Goal: Transaction & Acquisition: Download file/media

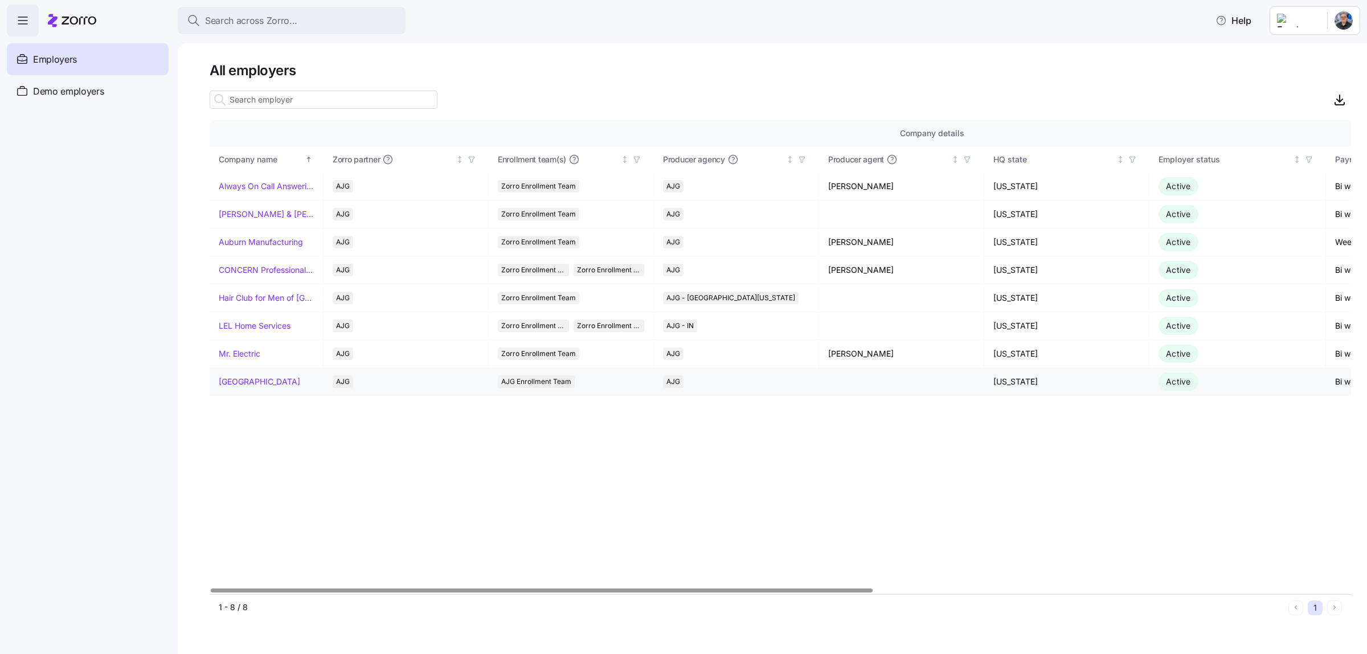
click at [291, 382] on link "[GEOGRAPHIC_DATA]" at bounding box center [259, 381] width 81 height 11
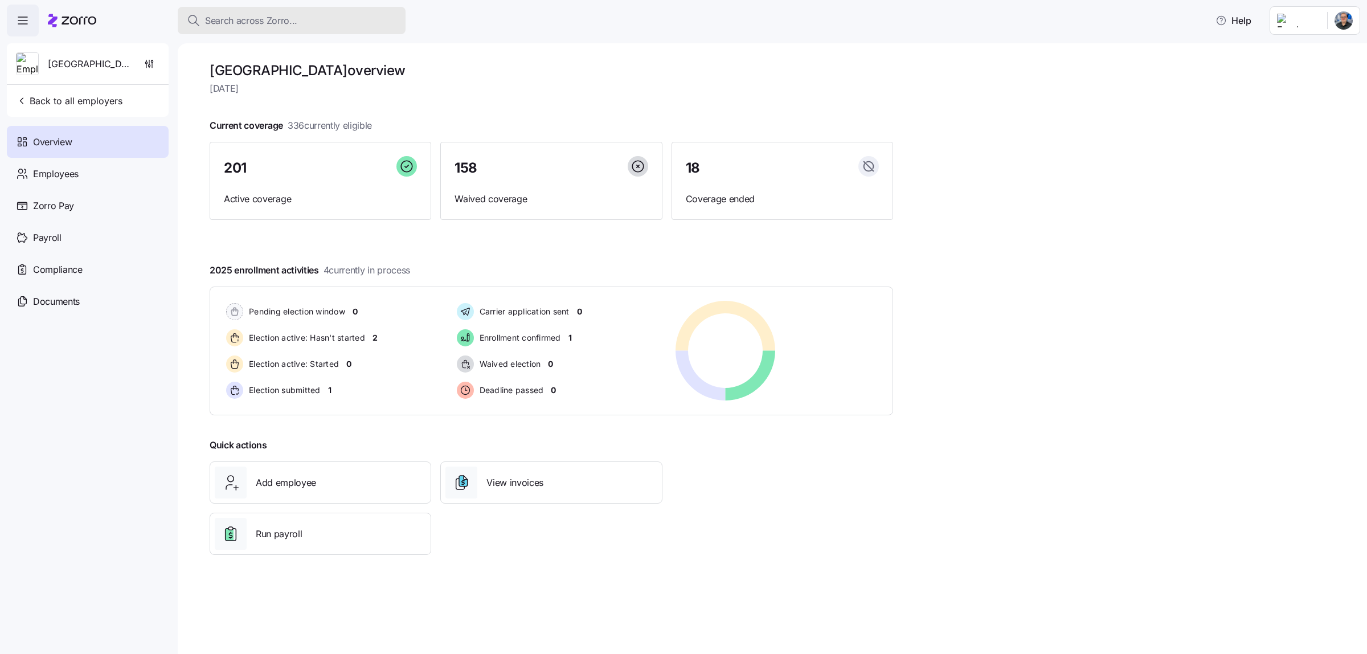
click at [262, 21] on span "Search across Zorro..." at bounding box center [251, 21] width 92 height 14
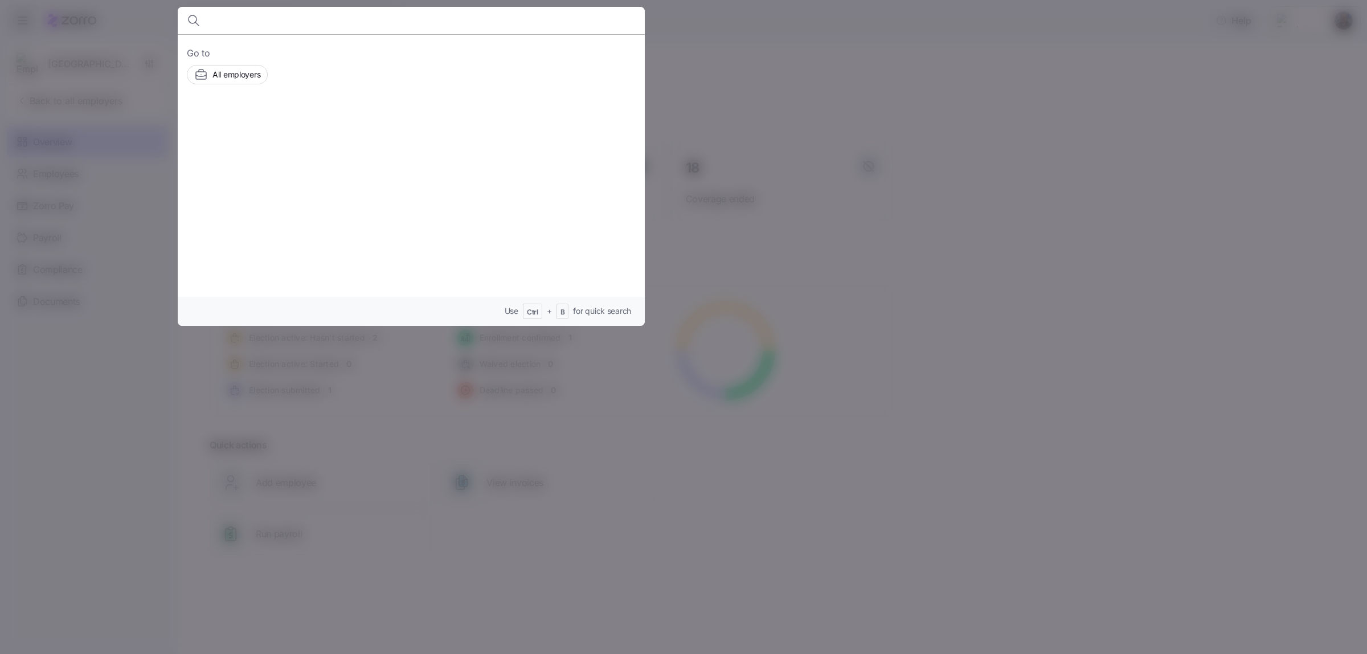
type input "v"
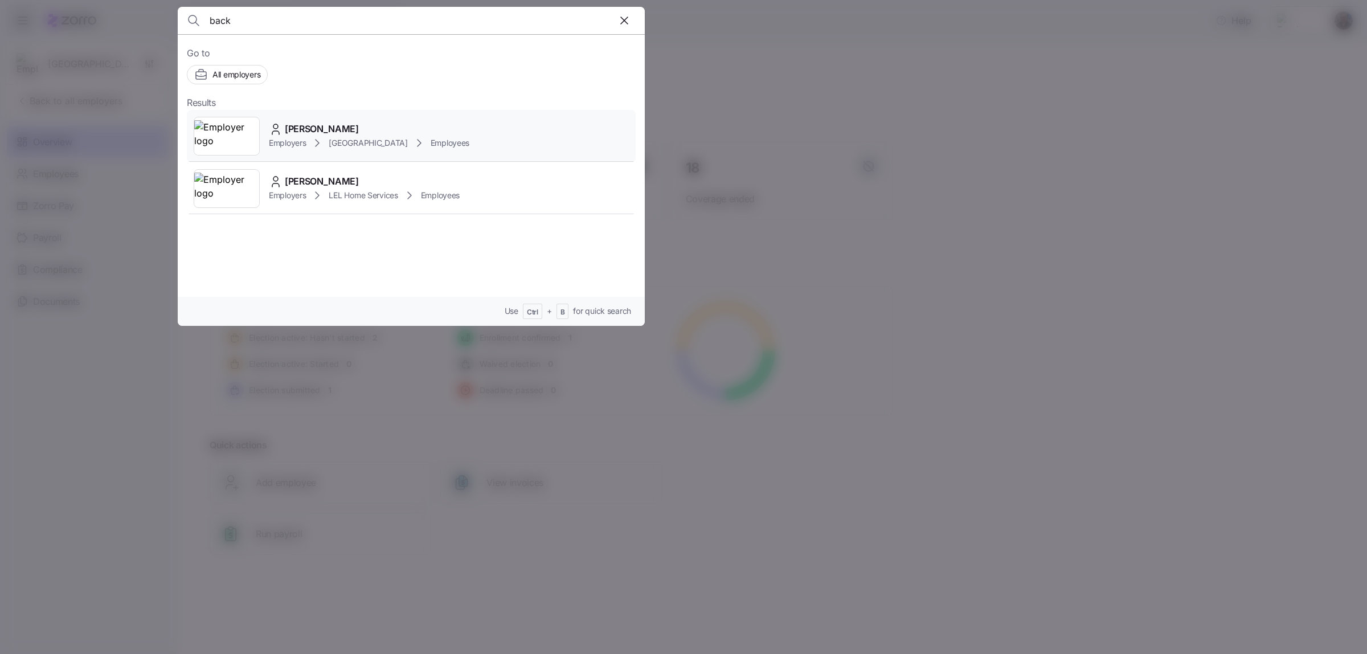
type input "back"
click at [334, 138] on div "Employers [GEOGRAPHIC_DATA] Employees" at bounding box center [369, 143] width 201 height 14
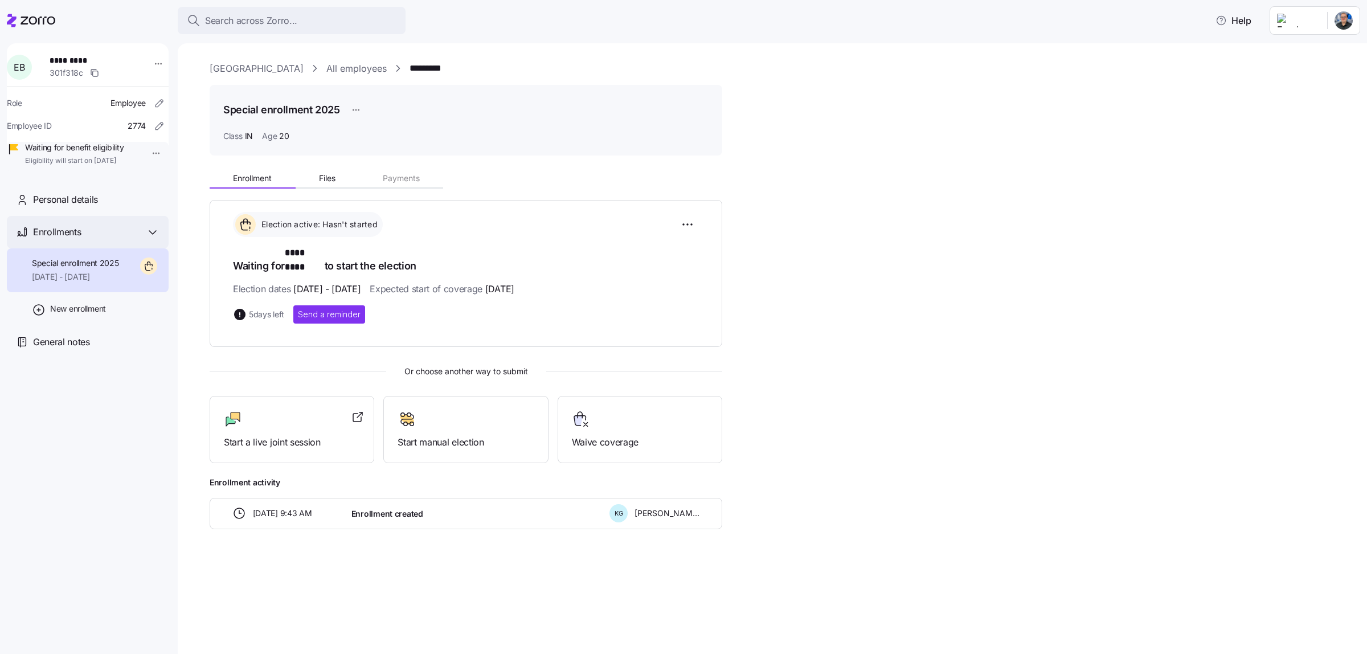
click at [78, 239] on span "Enrollments" at bounding box center [57, 232] width 48 height 14
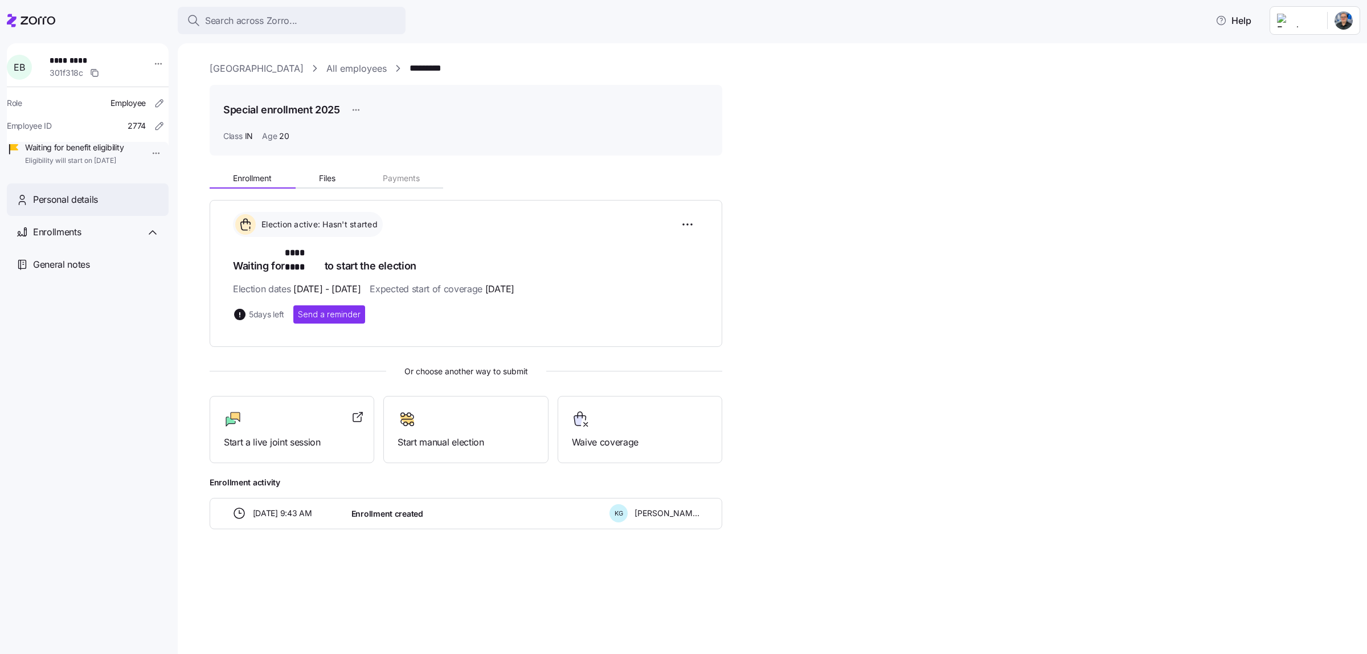
click at [72, 207] on span "Personal details" at bounding box center [65, 200] width 65 height 14
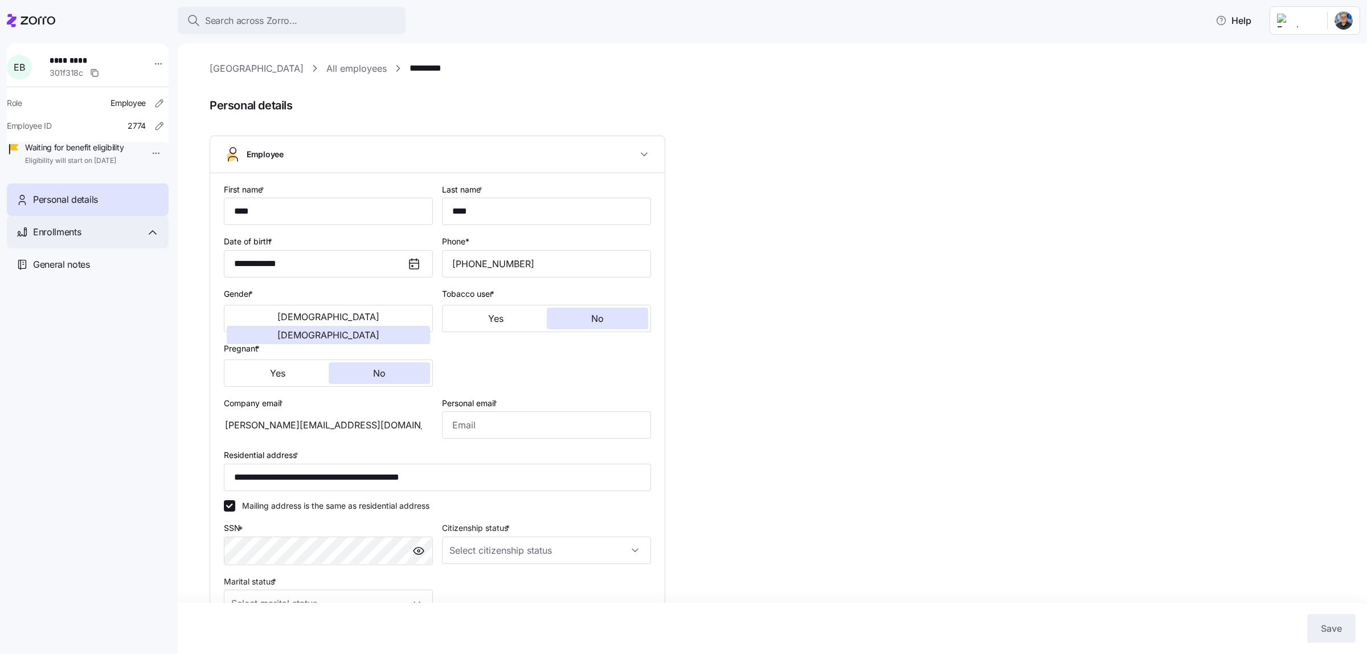
type input "IN"
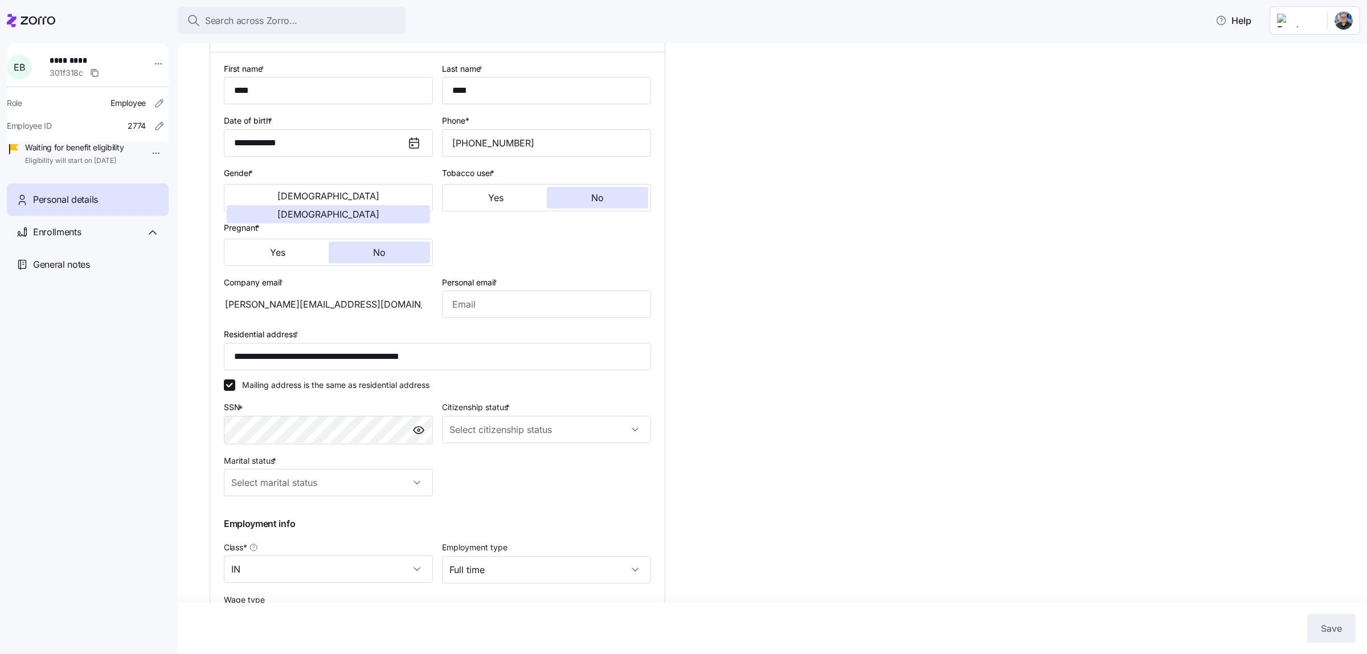
scroll to position [142, 0]
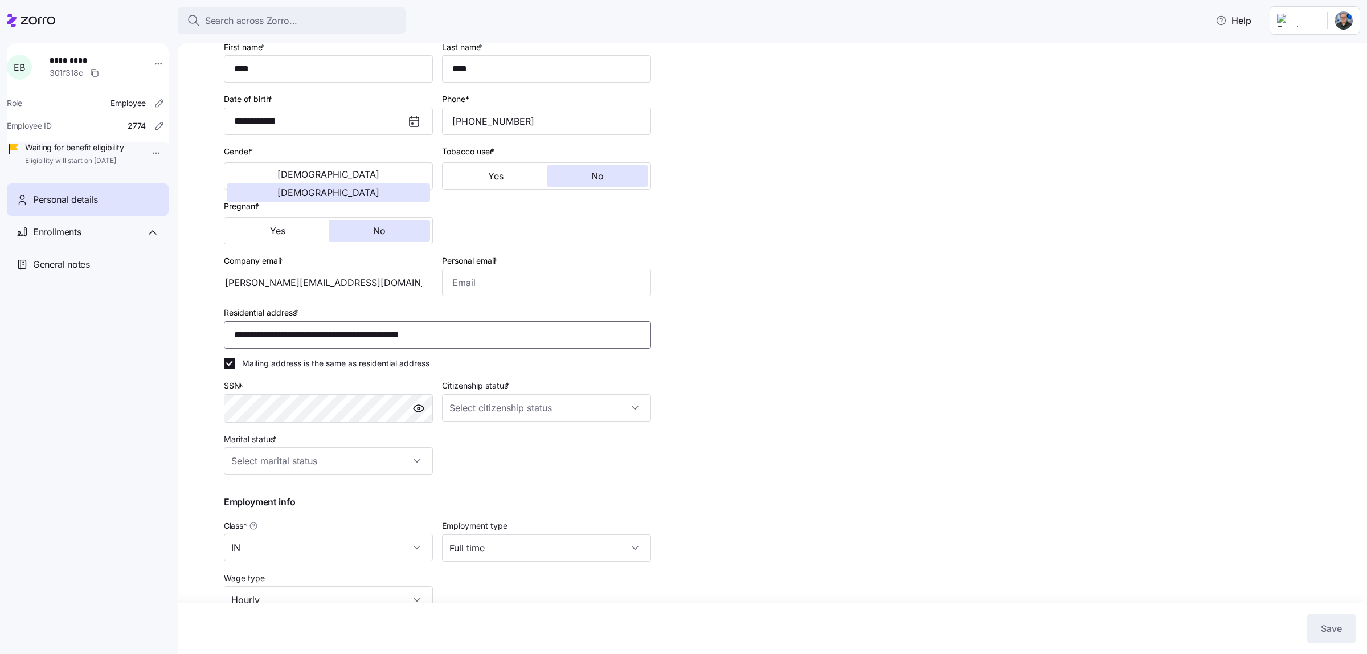
drag, startPoint x: 474, startPoint y: 340, endPoint x: 160, endPoint y: 345, distance: 314.5
click at [160, 345] on div "**********" at bounding box center [683, 323] width 1367 height 647
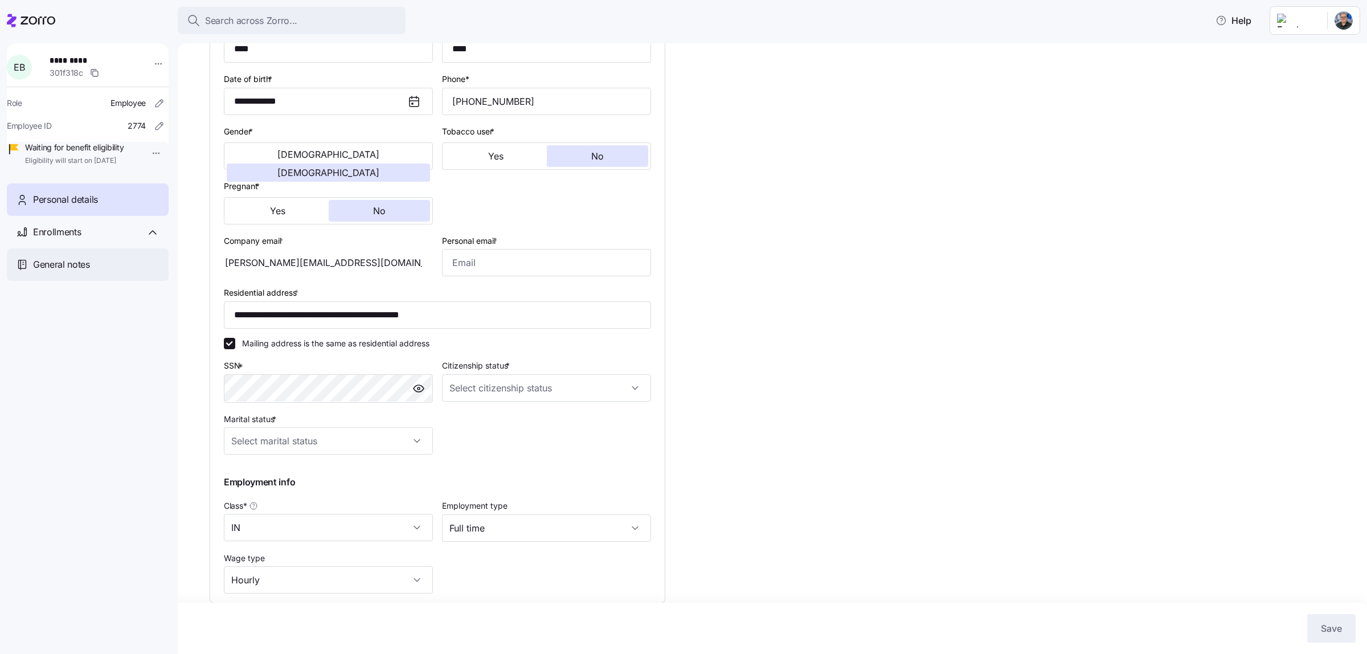
scroll to position [105, 0]
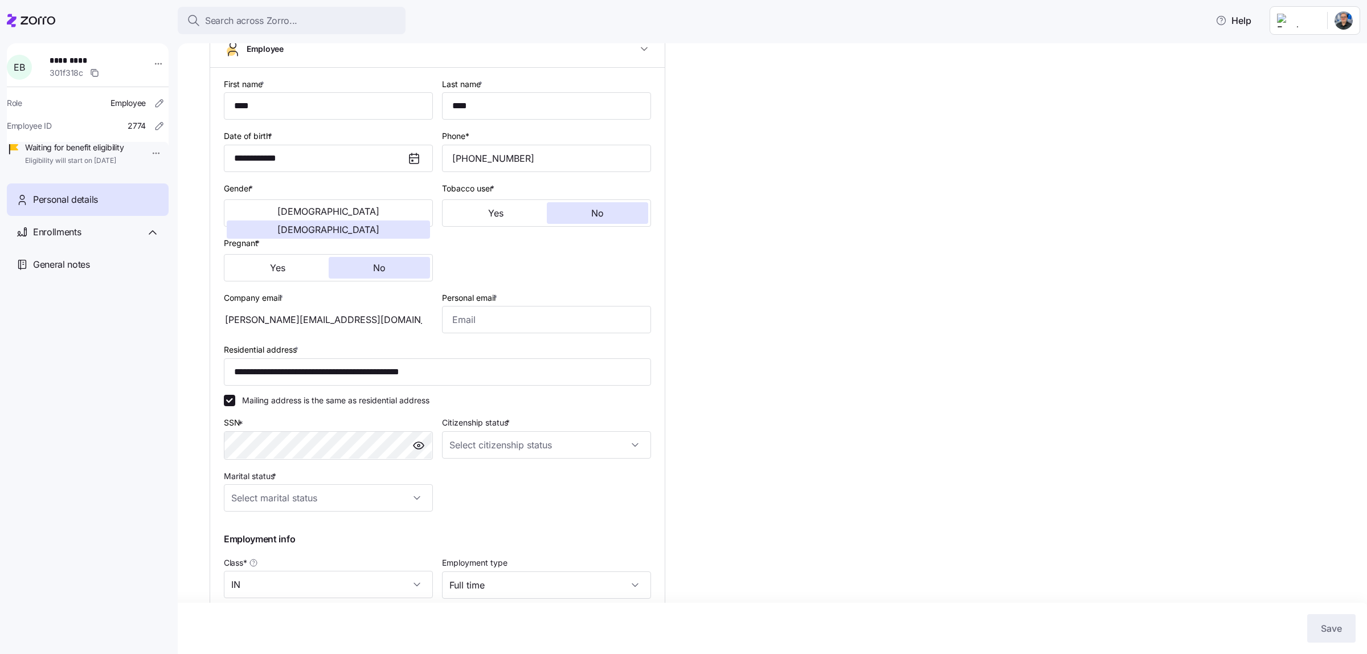
drag, startPoint x: 416, startPoint y: 321, endPoint x: 405, endPoint y: 322, distance: 11.5
click at [416, 322] on div "[PERSON_NAME][EMAIL_ADDRESS][DOMAIN_NAME]" at bounding box center [328, 319] width 209 height 27
drag, startPoint x: 391, startPoint y: 320, endPoint x: 218, endPoint y: 322, distance: 173.2
click at [218, 322] on div "**********" at bounding box center [437, 364] width 455 height 593
drag, startPoint x: 549, startPoint y: 160, endPoint x: 391, endPoint y: 169, distance: 157.5
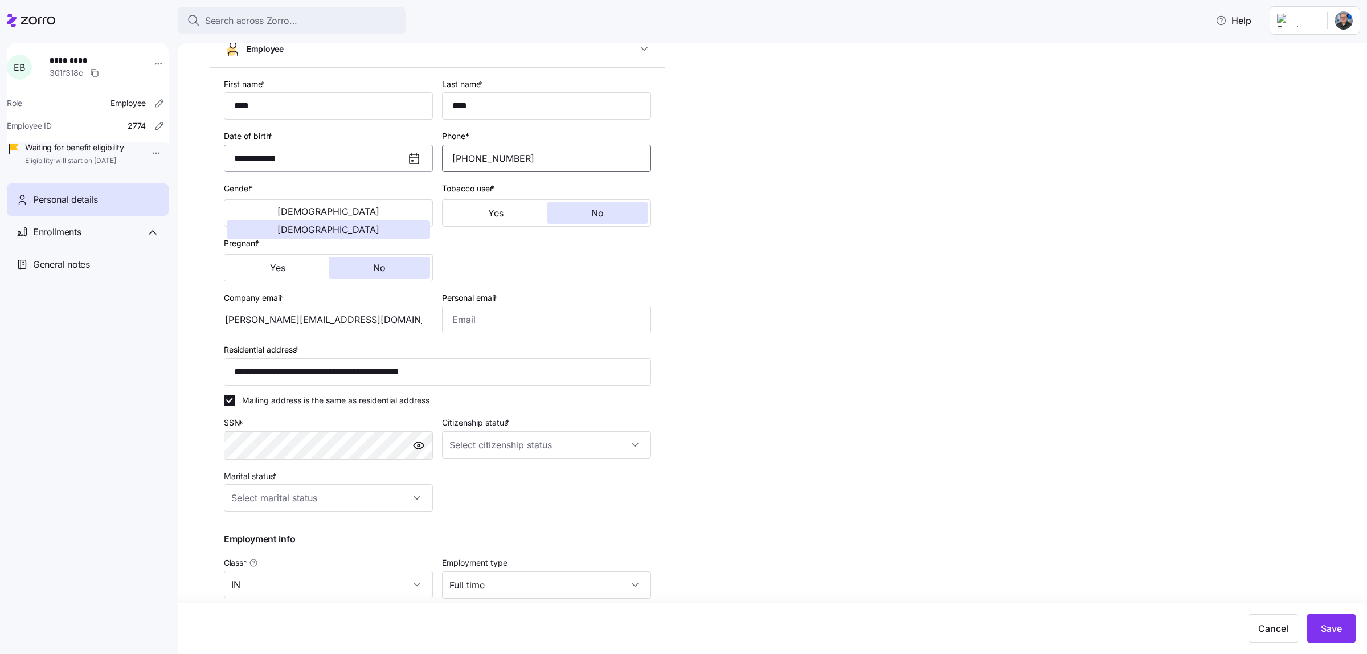
click at [391, 169] on div "**********" at bounding box center [437, 363] width 436 height 583
click at [47, 21] on icon at bounding box center [38, 21] width 35 height 8
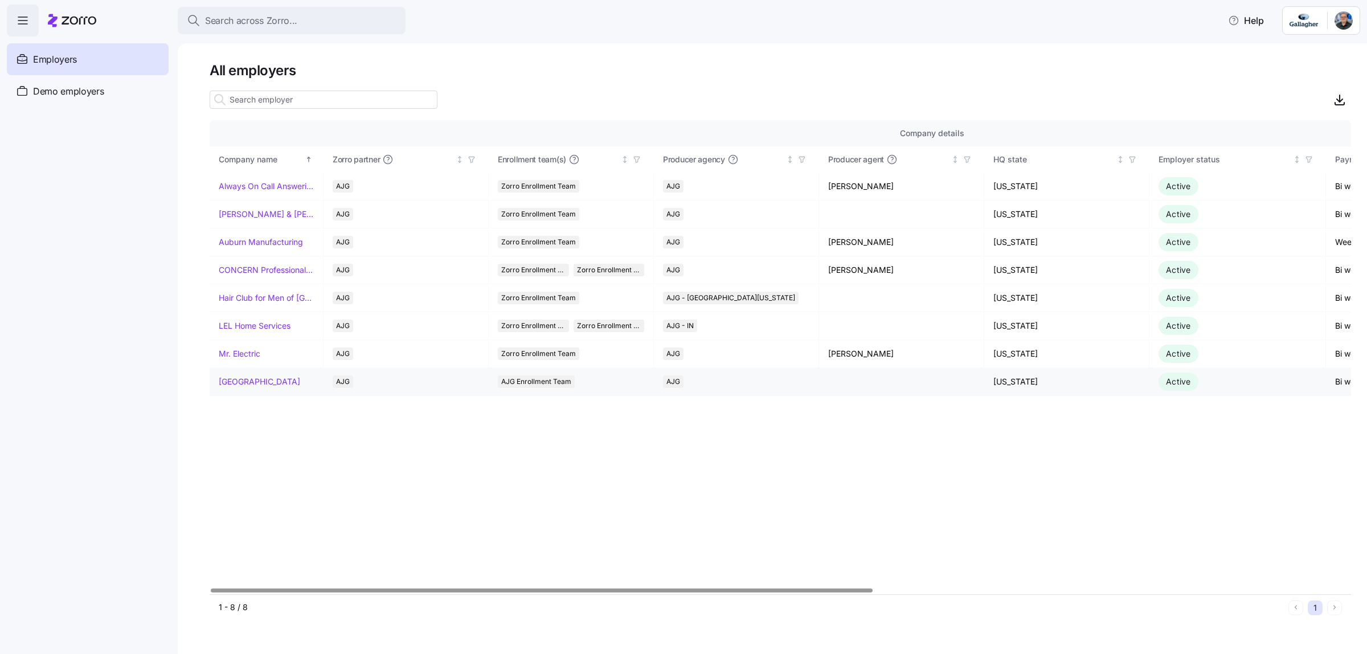
click at [280, 383] on link "[GEOGRAPHIC_DATA]" at bounding box center [259, 381] width 81 height 11
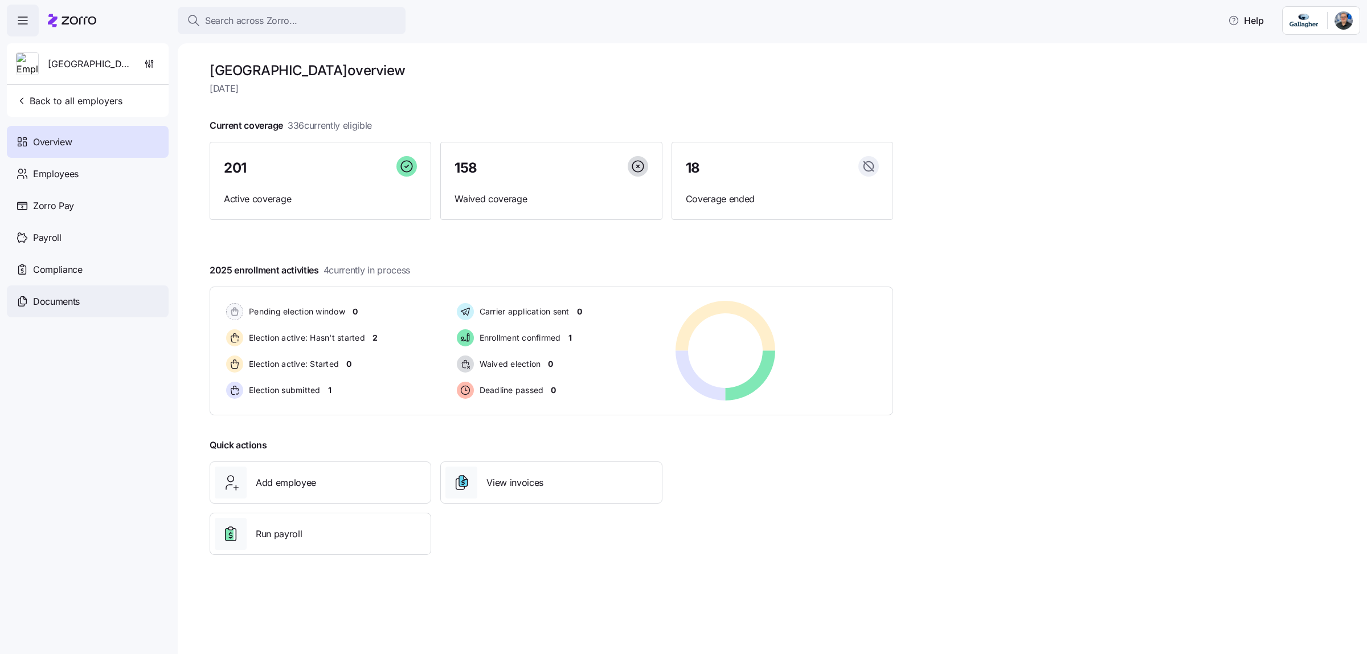
click at [64, 301] on span "Documents" at bounding box center [56, 302] width 47 height 14
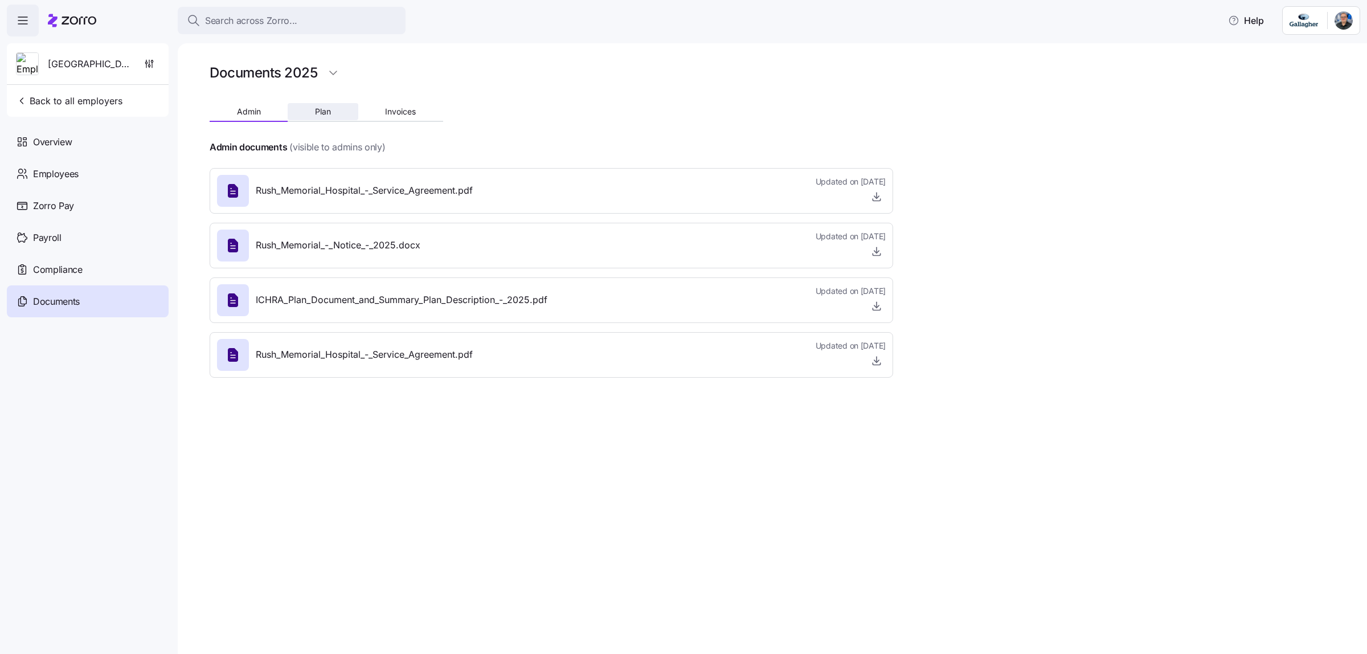
click at [329, 109] on span "Plan" at bounding box center [323, 112] width 16 height 8
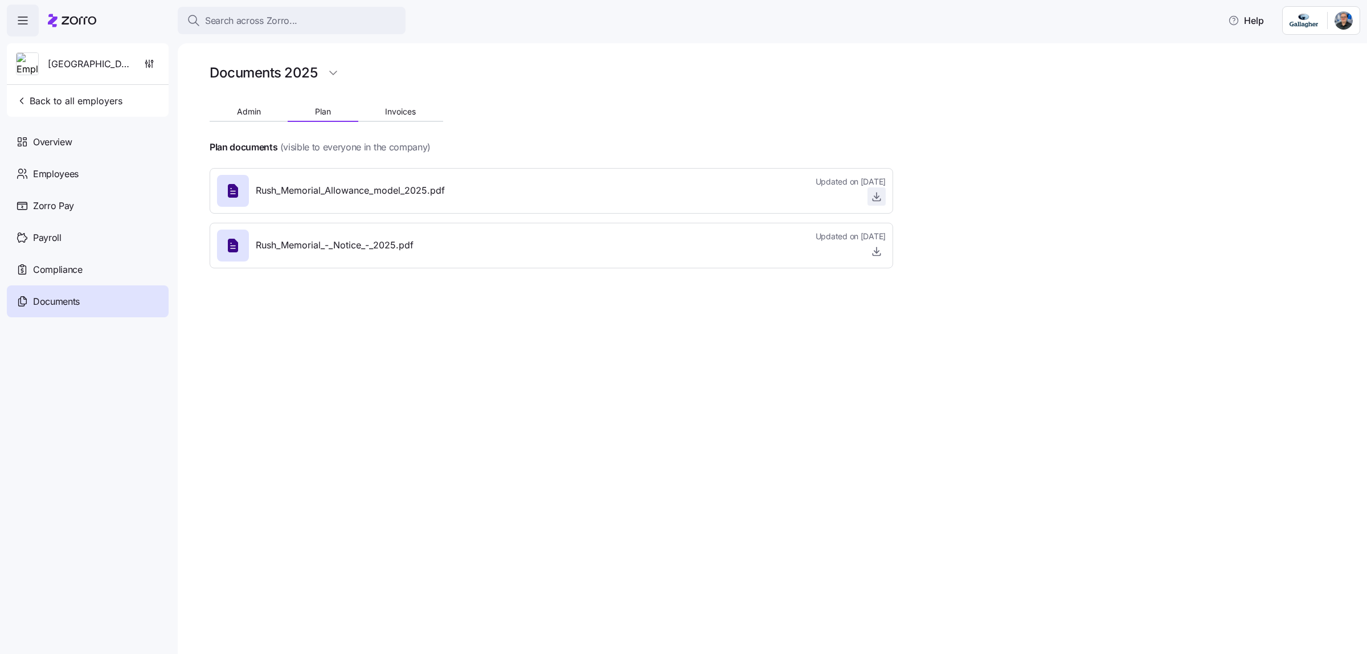
click at [877, 201] on icon "button" at bounding box center [876, 200] width 7 height 2
